Goal: Task Accomplishment & Management: Use online tool/utility

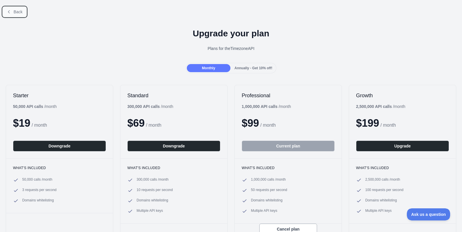
scroll to position [1, 0]
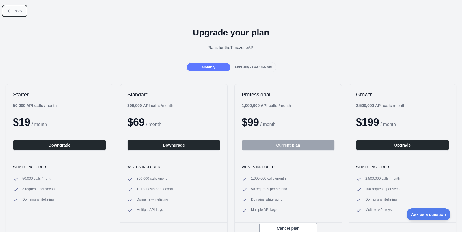
click at [19, 12] on span "Back" at bounding box center [18, 11] width 9 height 5
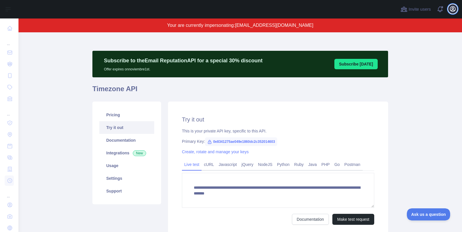
click at [451, 6] on icon "button" at bounding box center [453, 8] width 5 height 5
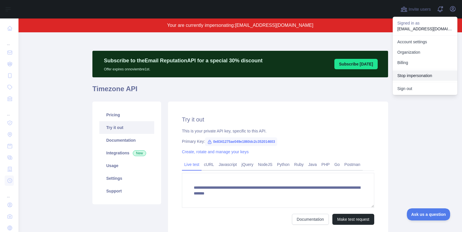
click at [420, 74] on button "Stop impersonation" at bounding box center [425, 76] width 65 height 10
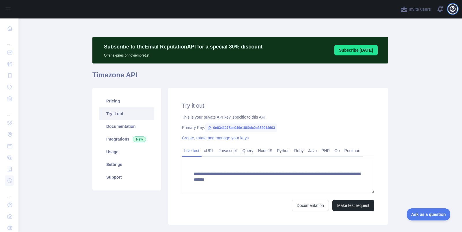
type textarea "**********"
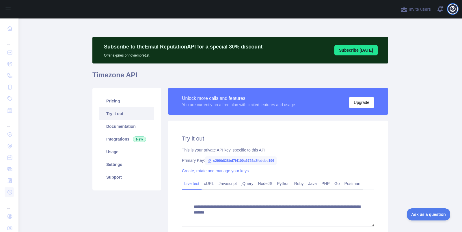
click at [455, 12] on icon "button" at bounding box center [453, 8] width 7 height 7
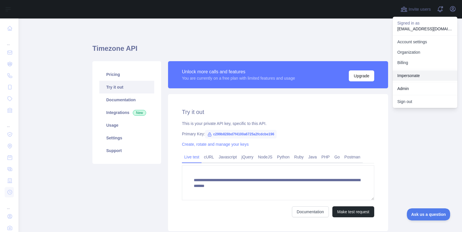
click at [411, 78] on link "Impersonate" at bounding box center [425, 76] width 65 height 10
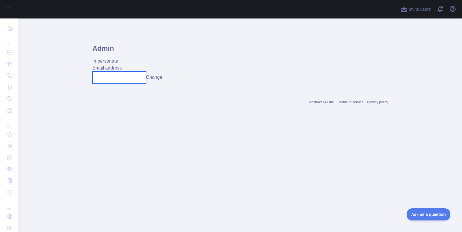
click at [111, 76] on input "text" at bounding box center [119, 78] width 54 height 12
paste input "**********"
type input "**********"
click at [162, 77] on button "Change" at bounding box center [154, 77] width 16 height 7
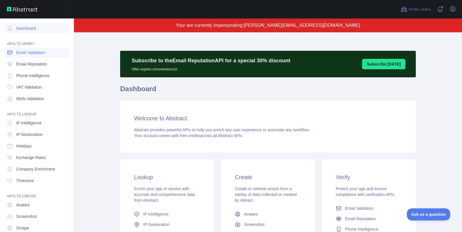
click at [44, 55] on span "Email Validation" at bounding box center [30, 53] width 29 height 6
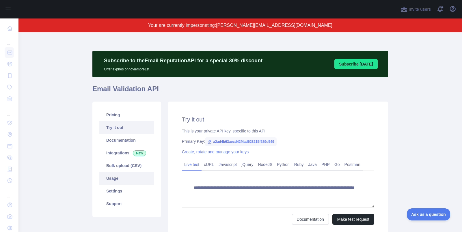
click at [128, 182] on link "Usage" at bounding box center [126, 178] width 55 height 13
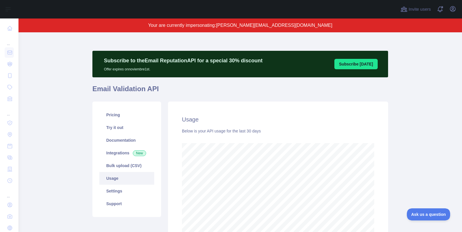
scroll to position [200, 444]
click at [127, 114] on link "Pricing" at bounding box center [126, 115] width 55 height 13
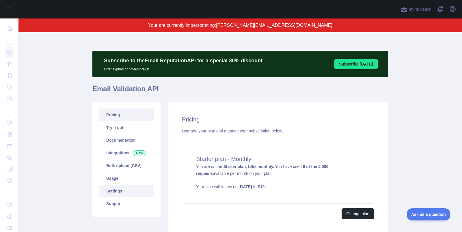
click at [134, 189] on link "Settings" at bounding box center [126, 191] width 55 height 13
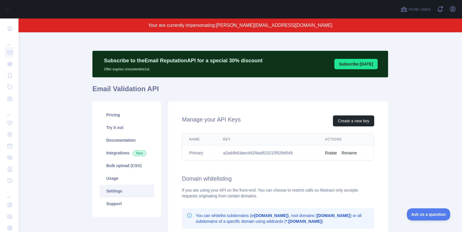
click at [251, 154] on td "a2ad4b63aecd42f4ad623215f529d549" at bounding box center [267, 153] width 102 height 15
click at [254, 26] on span "[PERSON_NAME][EMAIL_ADDRESS][DOMAIN_NAME]" at bounding box center [274, 25] width 116 height 5
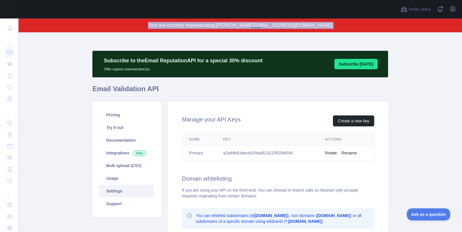
click at [254, 26] on span "[PERSON_NAME][EMAIL_ADDRESS][DOMAIN_NAME]" at bounding box center [274, 25] width 116 height 5
click at [252, 26] on span "[PERSON_NAME][EMAIL_ADDRESS][DOMAIN_NAME]" at bounding box center [274, 25] width 116 height 5
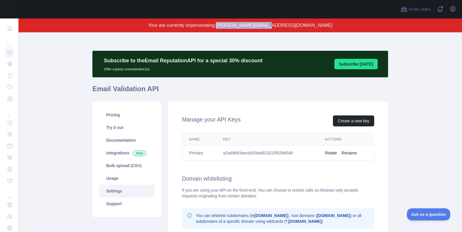
drag, startPoint x: 251, startPoint y: 27, endPoint x: 306, endPoint y: 23, distance: 54.8
click at [306, 24] on p "Your are currently impersonating: [PERSON_NAME][EMAIL_ADDRESS][DOMAIN_NAME]" at bounding box center [240, 25] width 388 height 7
copy span "[PERSON_NAME][EMAIL_ADDRESS][DOMAIN_NAME]"
click at [454, 8] on icon "button" at bounding box center [453, 8] width 5 height 5
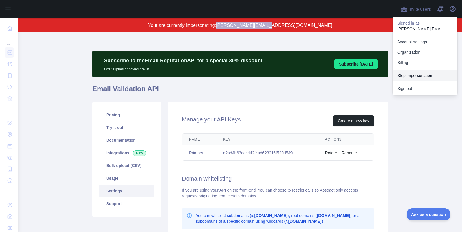
click at [430, 79] on button "Stop impersonation" at bounding box center [425, 76] width 65 height 10
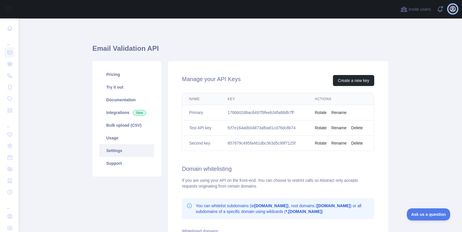
click at [454, 12] on icon "button" at bounding box center [453, 8] width 7 height 7
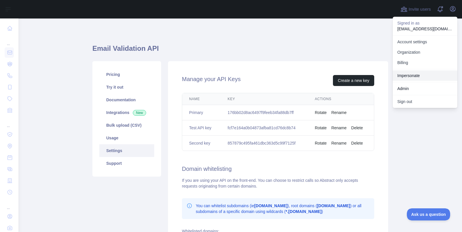
click at [414, 71] on link "Impersonate" at bounding box center [425, 76] width 65 height 10
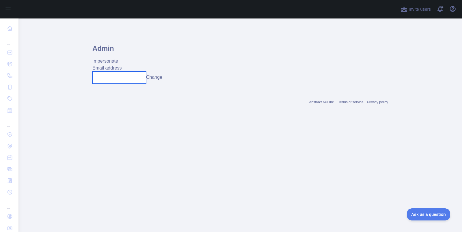
click at [109, 77] on input "text" at bounding box center [119, 78] width 54 height 12
paste input "**********"
click at [155, 78] on button "Change" at bounding box center [158, 77] width 16 height 7
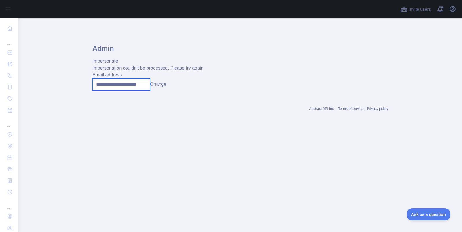
drag, startPoint x: 115, startPoint y: 86, endPoint x: 93, endPoint y: 86, distance: 22.0
click at [93, 86] on input "**********" at bounding box center [121, 85] width 58 height 12
type input "**********"
click at [160, 85] on button "Change" at bounding box center [158, 84] width 16 height 7
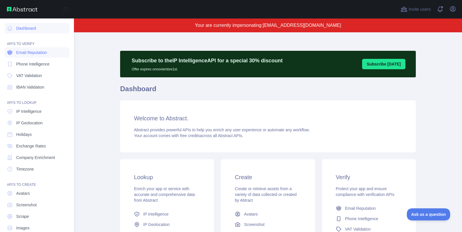
click at [33, 53] on span "Email Reputation" at bounding box center [31, 53] width 31 height 6
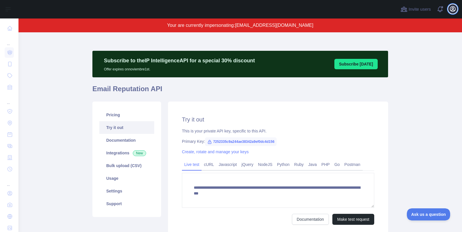
click at [450, 10] on icon "button" at bounding box center [453, 8] width 7 height 7
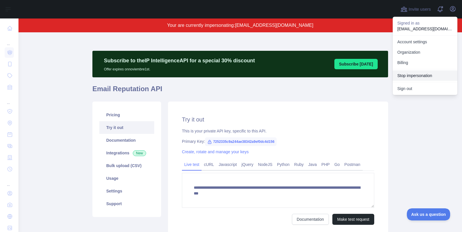
click at [419, 74] on button "Stop impersonation" at bounding box center [425, 76] width 65 height 10
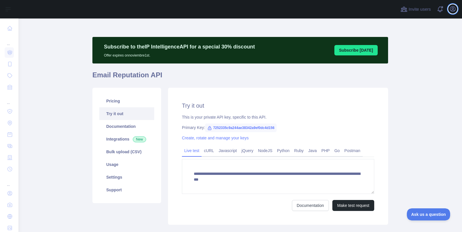
type textarea "**********"
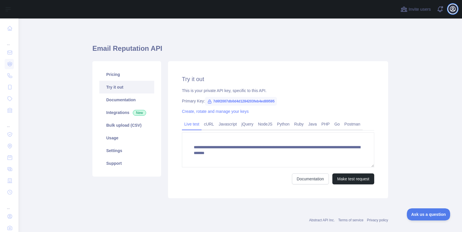
click at [453, 8] on icon "button" at bounding box center [453, 8] width 7 height 7
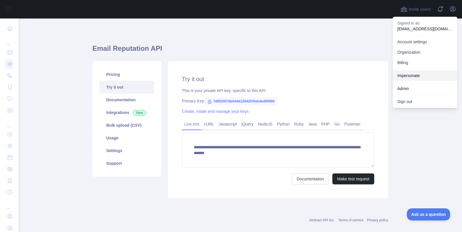
click at [412, 76] on link "Impersonate" at bounding box center [425, 76] width 65 height 10
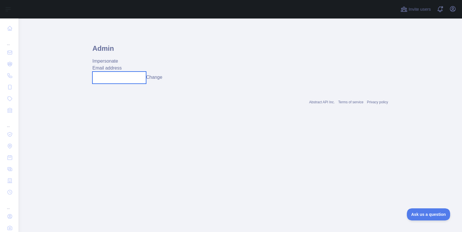
click at [123, 80] on input "text" at bounding box center [119, 78] width 54 height 12
paste input "**********"
type input "**********"
click at [162, 75] on button "Change" at bounding box center [154, 77] width 16 height 7
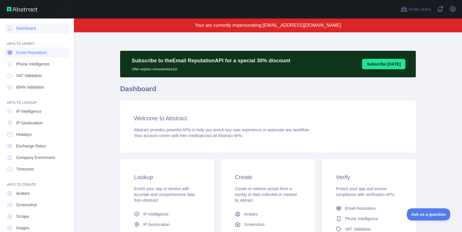
click at [34, 49] on link "Email Reputation" at bounding box center [37, 52] width 65 height 10
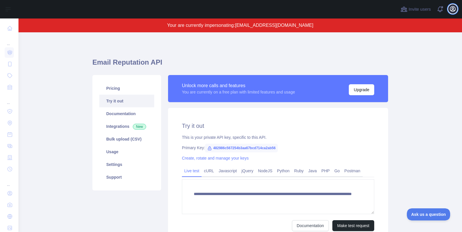
click at [454, 10] on icon "button" at bounding box center [453, 8] width 7 height 7
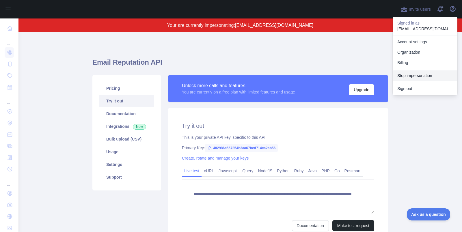
click at [415, 77] on button "Stop impersonation" at bounding box center [425, 76] width 65 height 10
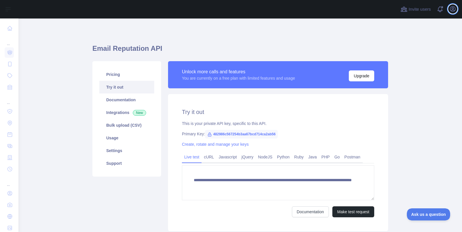
type textarea "**********"
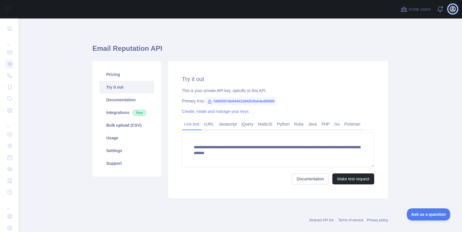
click at [451, 11] on icon "button" at bounding box center [453, 8] width 5 height 5
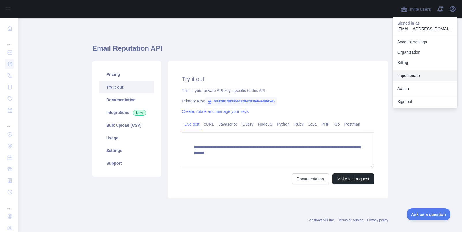
click at [418, 79] on link "Impersonate" at bounding box center [425, 76] width 65 height 10
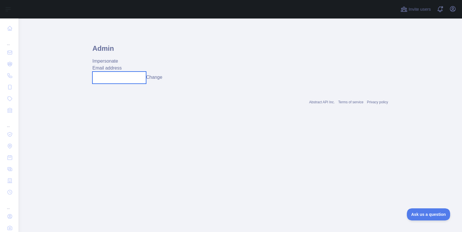
click at [110, 75] on input "text" at bounding box center [119, 78] width 54 height 12
paste input "**********"
type input "**********"
drag, startPoint x: 96, startPoint y: 77, endPoint x: 85, endPoint y: 77, distance: 11.6
click at [85, 77] on main "**********" at bounding box center [240, 125] width 444 height 214
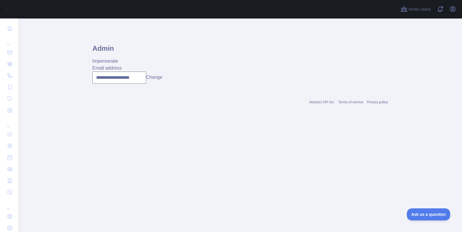
click at [162, 80] on button "Change" at bounding box center [154, 77] width 16 height 7
click at [161, 79] on button "Change" at bounding box center [154, 77] width 16 height 7
click at [153, 75] on button "Change" at bounding box center [154, 77] width 16 height 7
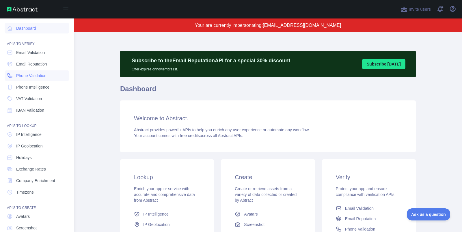
click at [30, 79] on link "Phone Validation" at bounding box center [37, 76] width 65 height 10
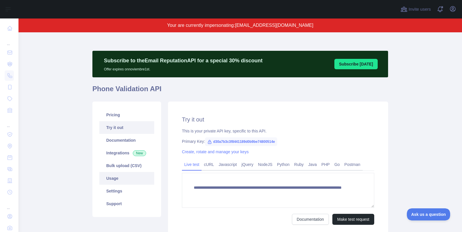
click at [129, 174] on link "Usage" at bounding box center [126, 178] width 55 height 13
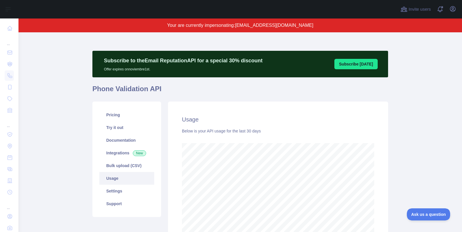
scroll to position [200, 444]
click at [137, 170] on link "Bulk upload (CSV)" at bounding box center [126, 166] width 55 height 13
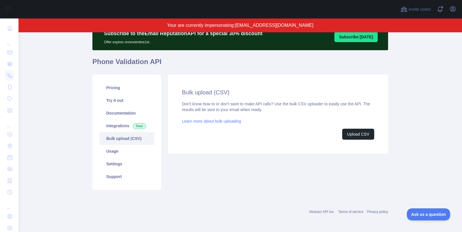
scroll to position [27, 0]
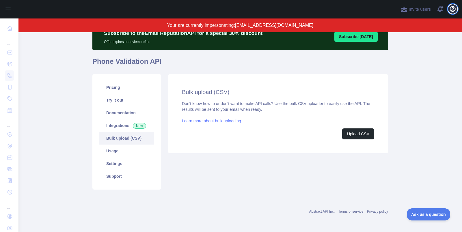
click at [451, 9] on icon "button" at bounding box center [453, 8] width 5 height 5
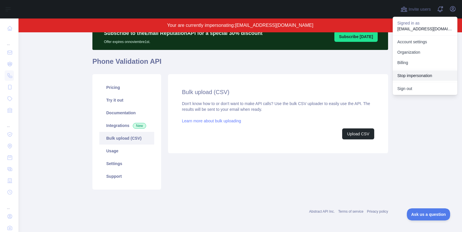
click at [416, 75] on button "Stop impersonation" at bounding box center [425, 76] width 65 height 10
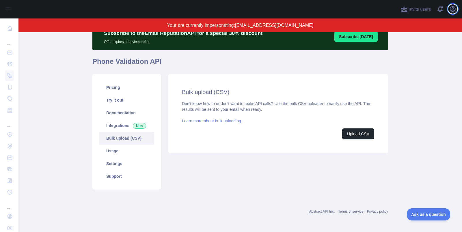
scroll to position [14, 0]
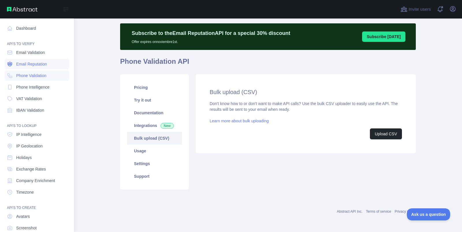
click at [33, 66] on span "Email Reputation" at bounding box center [31, 64] width 31 height 6
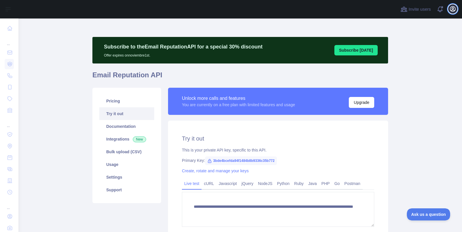
click at [455, 10] on icon "button" at bounding box center [453, 8] width 7 height 7
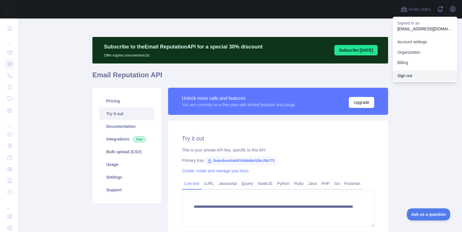
click at [419, 74] on button "Sign out" at bounding box center [425, 76] width 65 height 10
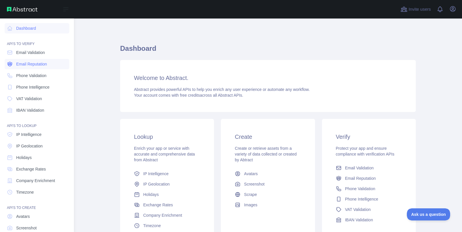
click at [30, 63] on span "Email Reputation" at bounding box center [31, 64] width 31 height 6
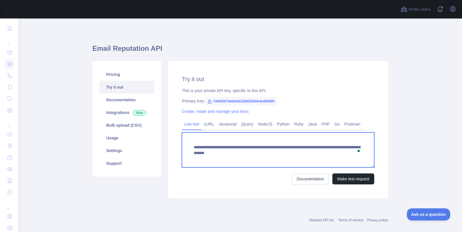
drag, startPoint x: 302, startPoint y: 154, endPoint x: 302, endPoint y: 162, distance: 8.1
click at [302, 162] on textarea "**********" at bounding box center [278, 150] width 192 height 35
drag, startPoint x: 301, startPoint y: 153, endPoint x: 301, endPoint y: 160, distance: 6.4
click at [301, 160] on textarea "**********" at bounding box center [278, 150] width 192 height 35
type textarea "**********"
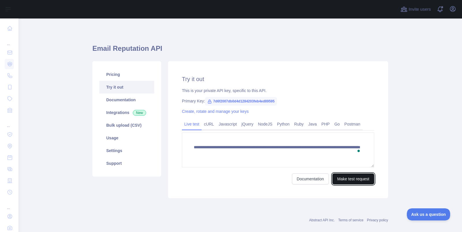
click at [336, 180] on button "Make test request" at bounding box center [354, 179] width 42 height 11
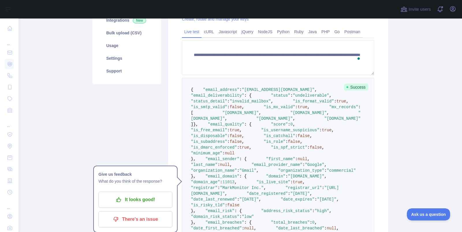
scroll to position [93, 0]
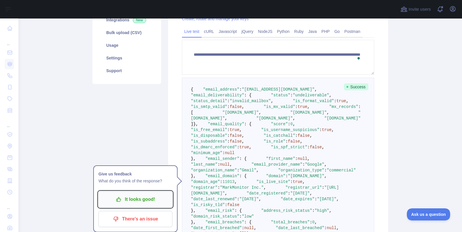
click at [162, 197] on p "It looks good!" at bounding box center [135, 200] width 65 height 10
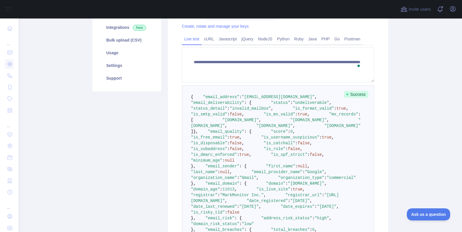
scroll to position [84, 0]
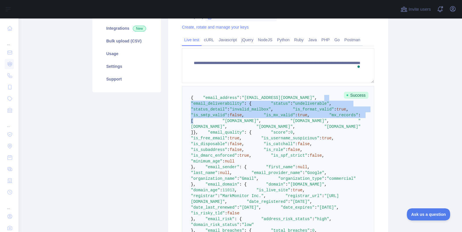
drag, startPoint x: 198, startPoint y: 108, endPoint x: 268, endPoint y: 143, distance: 78.5
click at [268, 144] on pre "{ "email_address" : "[EMAIL_ADDRESS][DOMAIN_NAME]" , "email_deliverability" : {…" at bounding box center [278, 170] width 192 height 168
click at [268, 143] on pre "{ "email_address" : "[EMAIL_ADDRESS][DOMAIN_NAME]" , "email_deliverability" : {…" at bounding box center [278, 170] width 192 height 168
